Goal: Information Seeking & Learning: Learn about a topic

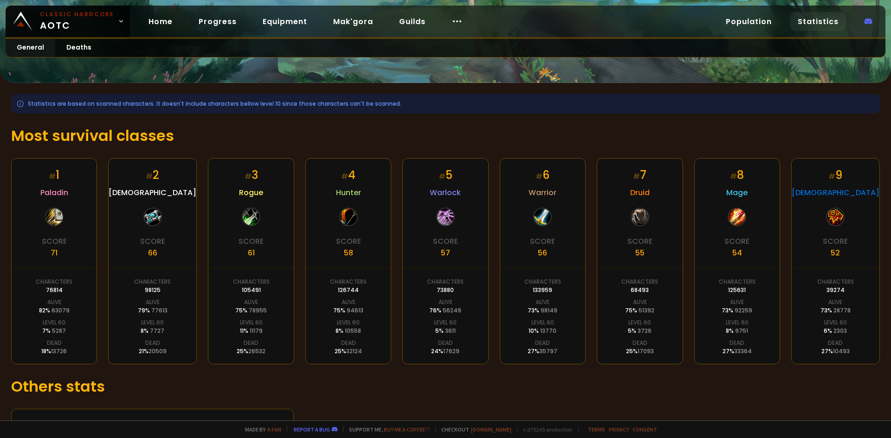
scroll to position [125, 0]
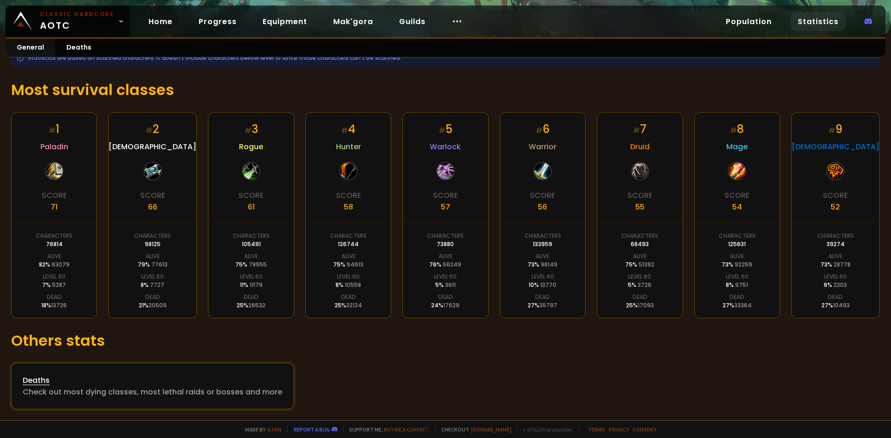
click at [45, 380] on div "Deaths" at bounding box center [152, 381] width 259 height 12
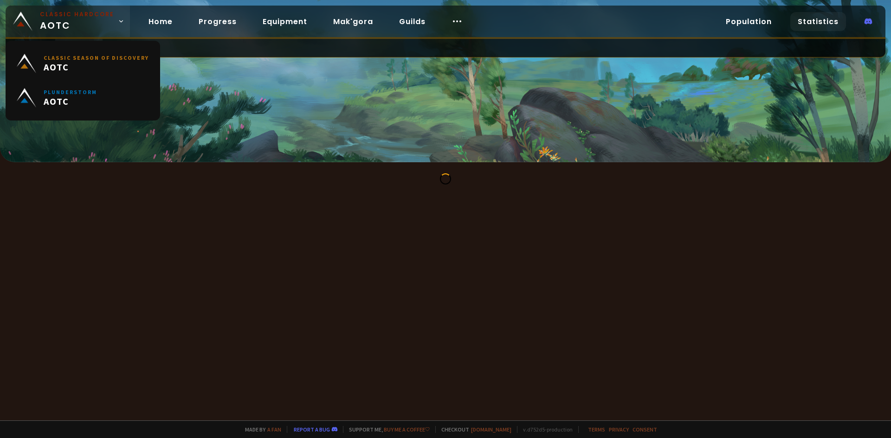
click at [118, 26] on link "Classic Hardcore AOTC" at bounding box center [68, 22] width 124 height 32
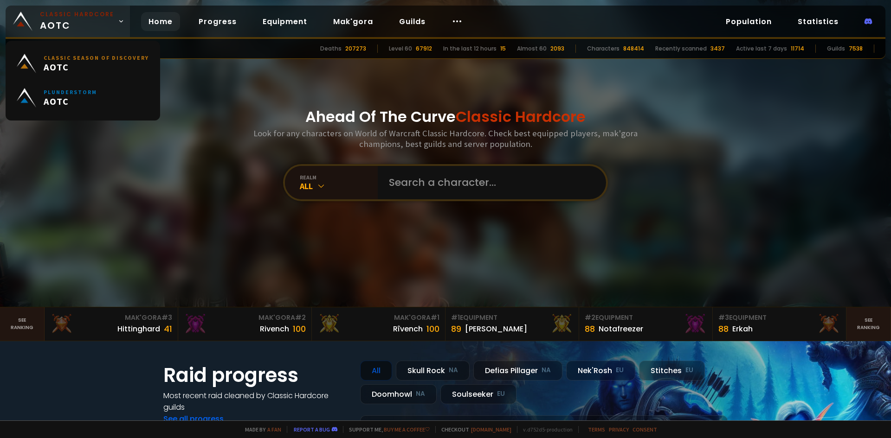
click at [120, 21] on icon at bounding box center [121, 21] width 3 height 2
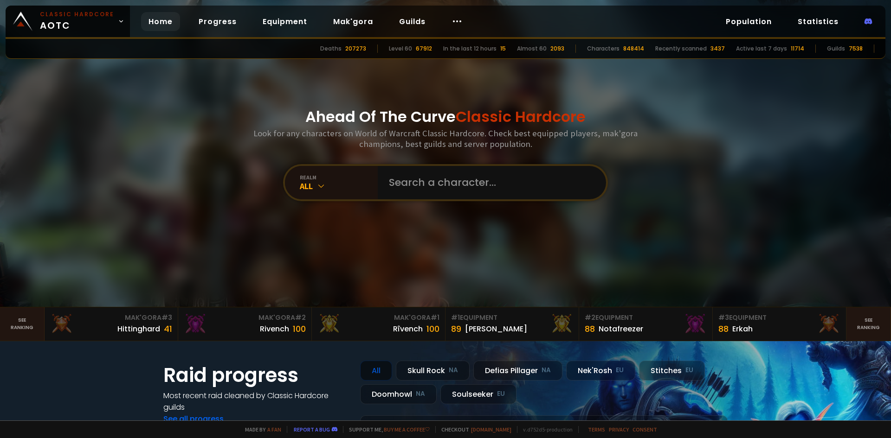
click at [187, 107] on div "Ahead Of The Curve Classic Hardcore Look for any characters on World of Warcraf…" at bounding box center [445, 153] width 559 height 307
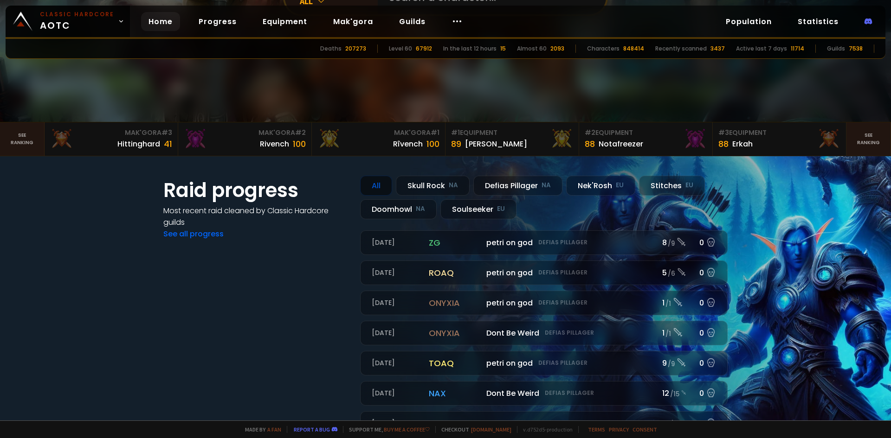
scroll to position [186, 0]
click at [30, 143] on link "See ranking" at bounding box center [22, 138] width 45 height 33
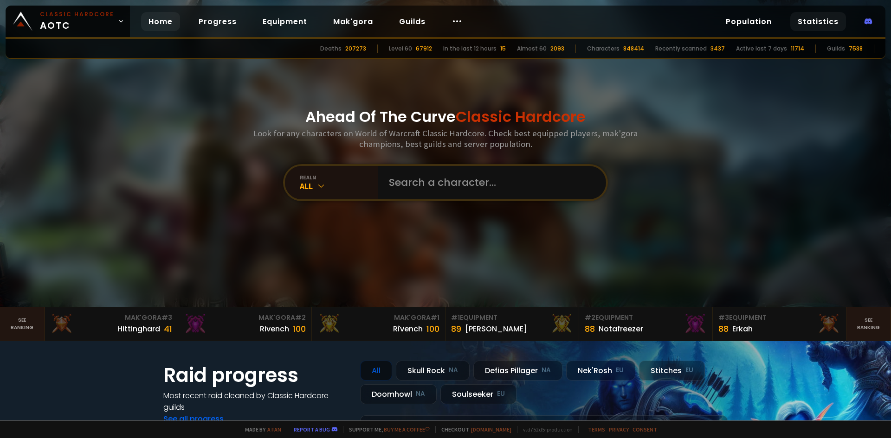
click at [811, 22] on link "Statistics" at bounding box center [818, 21] width 56 height 19
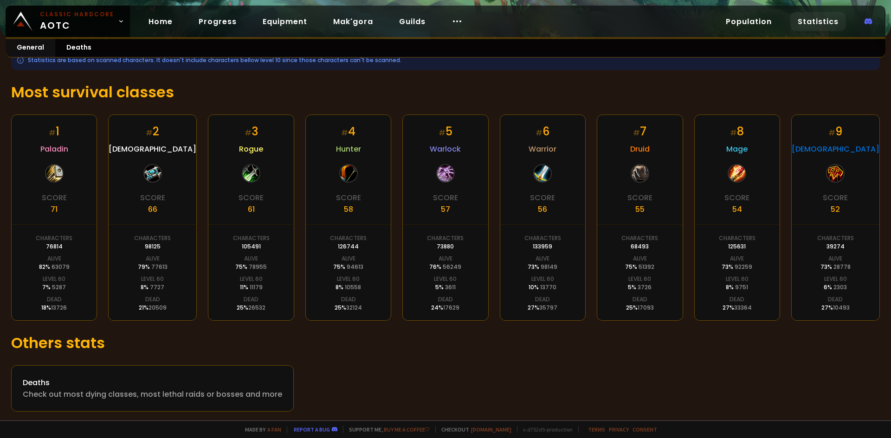
scroll to position [125, 0]
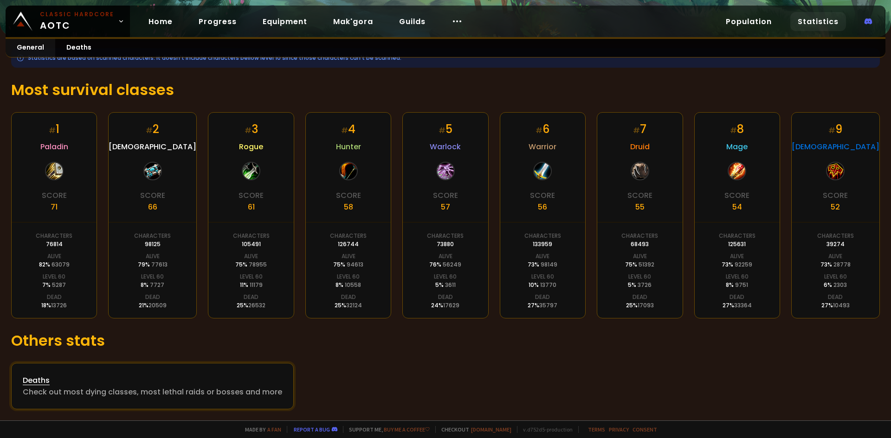
click at [147, 386] on div "Deaths" at bounding box center [152, 381] width 259 height 12
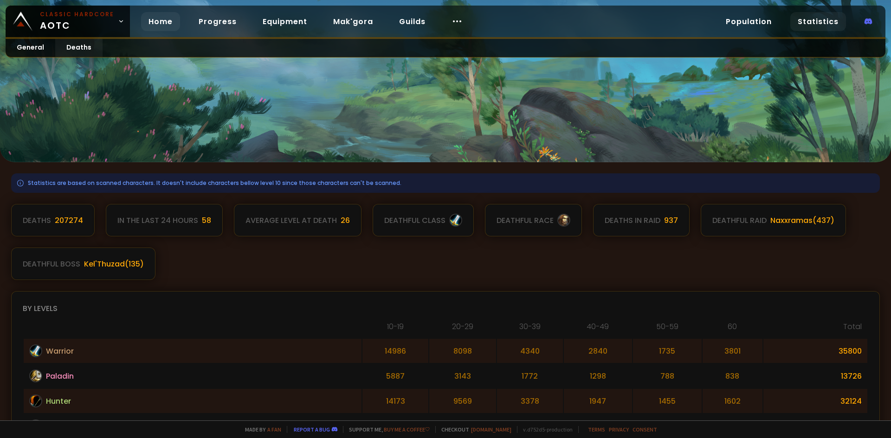
click at [165, 23] on link "Home" at bounding box center [160, 21] width 39 height 19
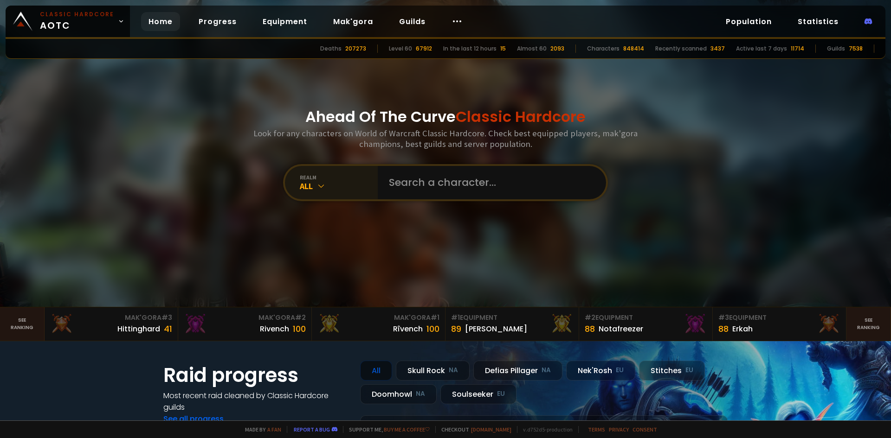
click at [320, 186] on icon at bounding box center [320, 185] width 9 height 9
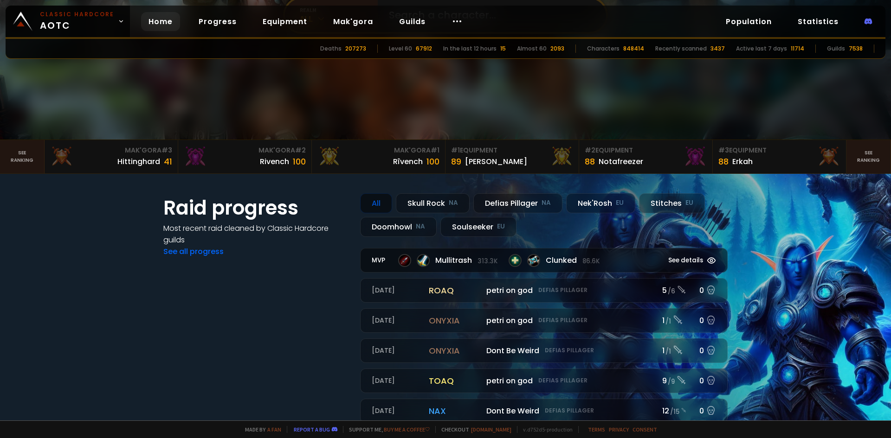
scroll to position [232, 0]
